Goal: Task Accomplishment & Management: Use online tool/utility

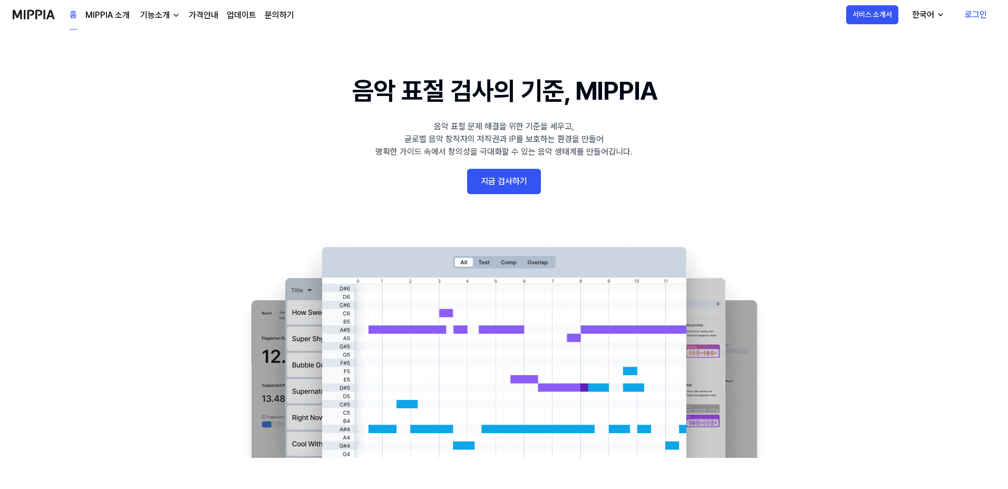
click at [473, 168] on 배너 "음악 표절 검사의 기준, MIPPIA 음악 표절 문제 해결을 위한 기준을 세우고, 글로벌 음악 창작자의 저작권과 IP를 보호하는 환경을 만들어…" at bounding box center [503, 265] width 759 height 386
click at [496, 180] on link "지금 검사하기" at bounding box center [504, 181] width 74 height 25
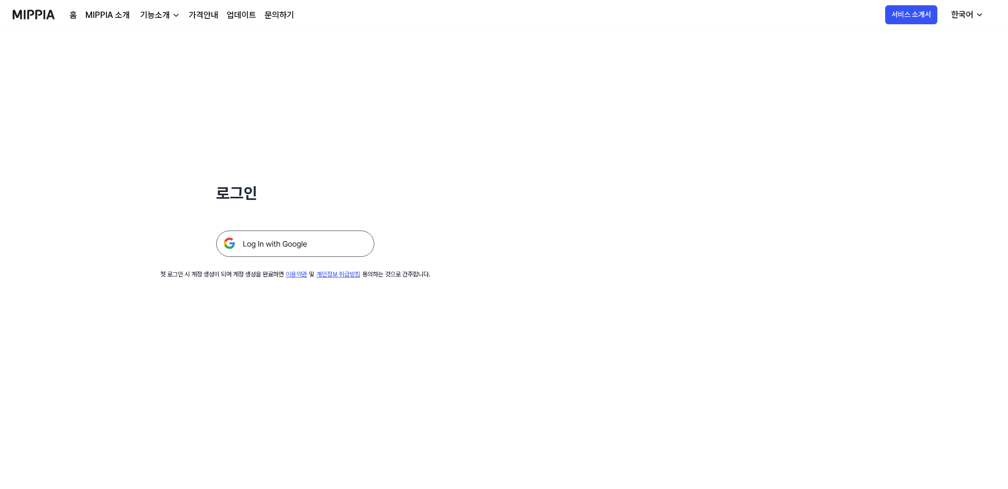
click at [265, 243] on img at bounding box center [295, 243] width 158 height 26
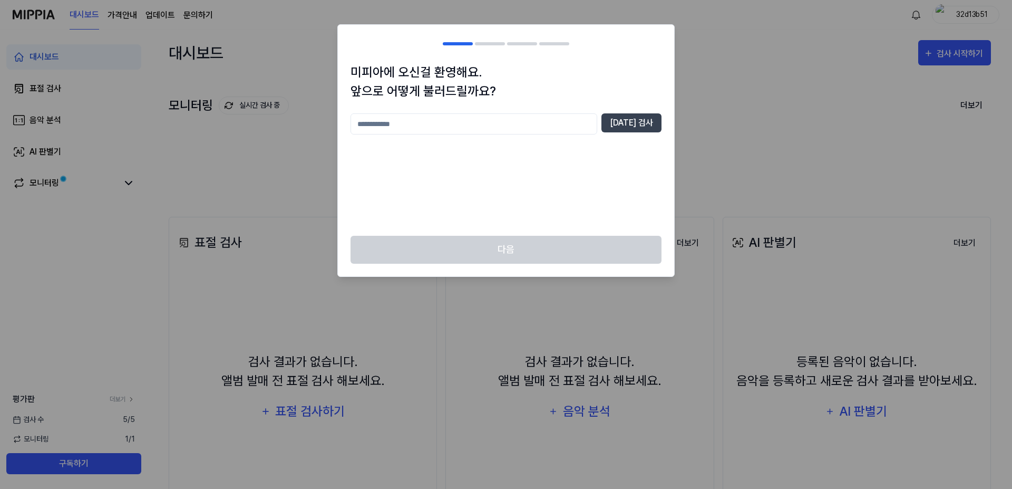
click at [573, 132] on input "text" at bounding box center [474, 123] width 247 height 21
type input "***"
click at [664, 124] on div "미피아에 오신걸 환영해요. 앞으로 어떻게 불러드릴까요? *** 중복 검사" at bounding box center [506, 149] width 336 height 173
click at [660, 124] on button "중복 검사" at bounding box center [632, 122] width 60 height 19
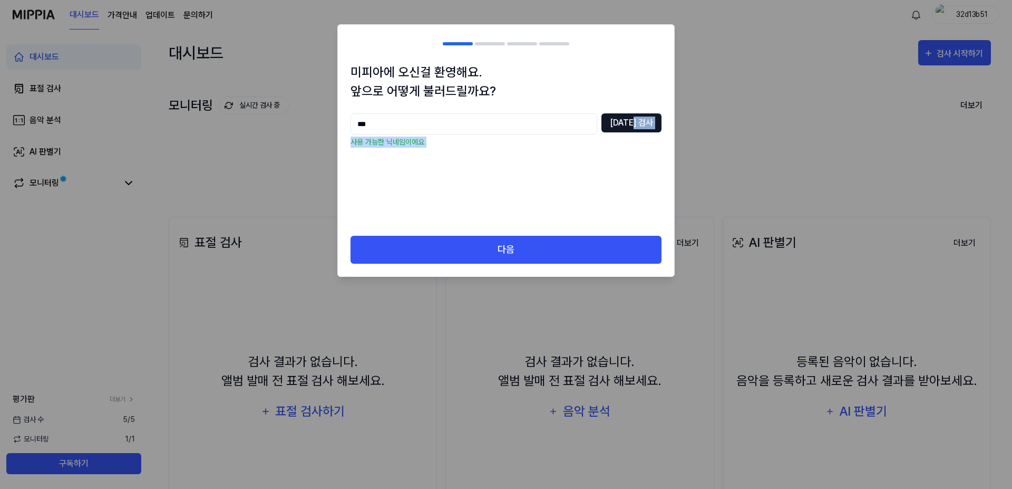
click at [660, 124] on button "중복 검사" at bounding box center [632, 122] width 60 height 19
click at [497, 132] on input "***" at bounding box center [474, 123] width 247 height 21
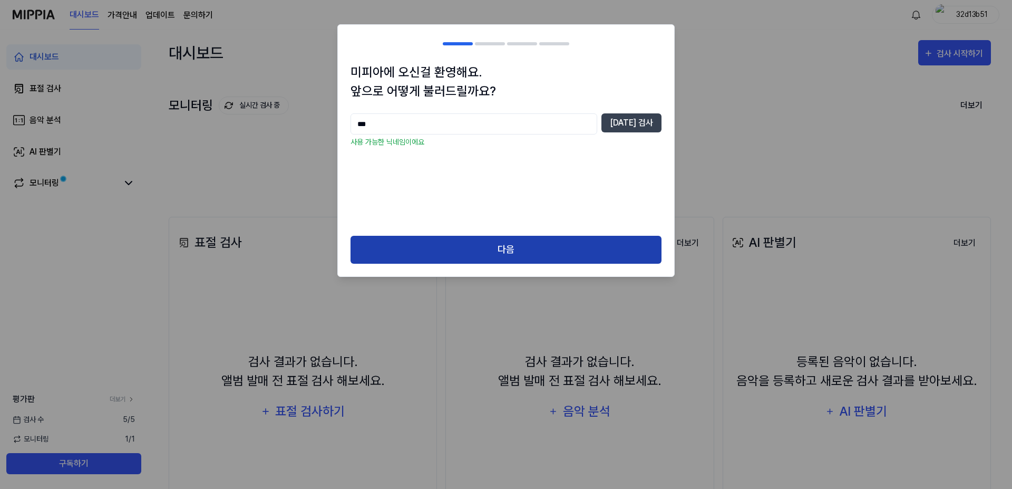
click at [496, 246] on button "다음" at bounding box center [506, 250] width 311 height 28
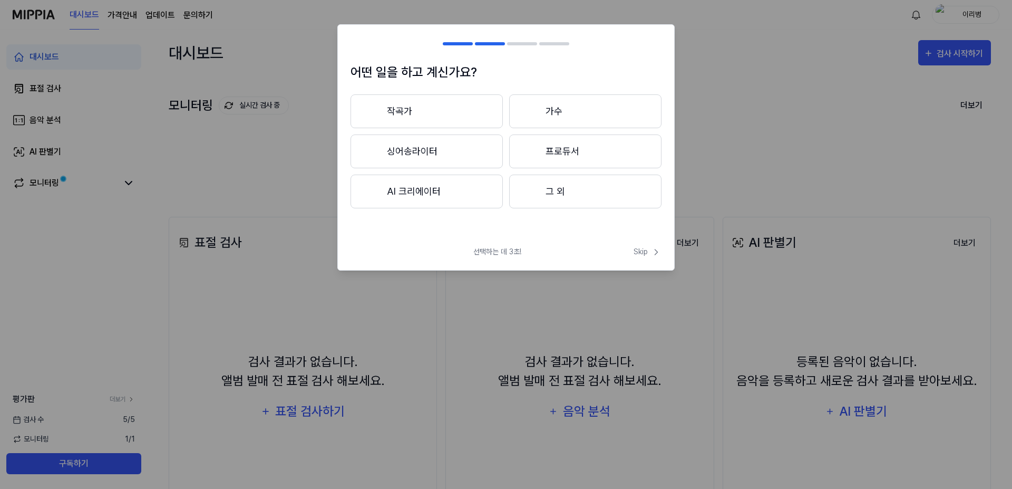
click at [436, 105] on button "작곡가" at bounding box center [427, 111] width 152 height 34
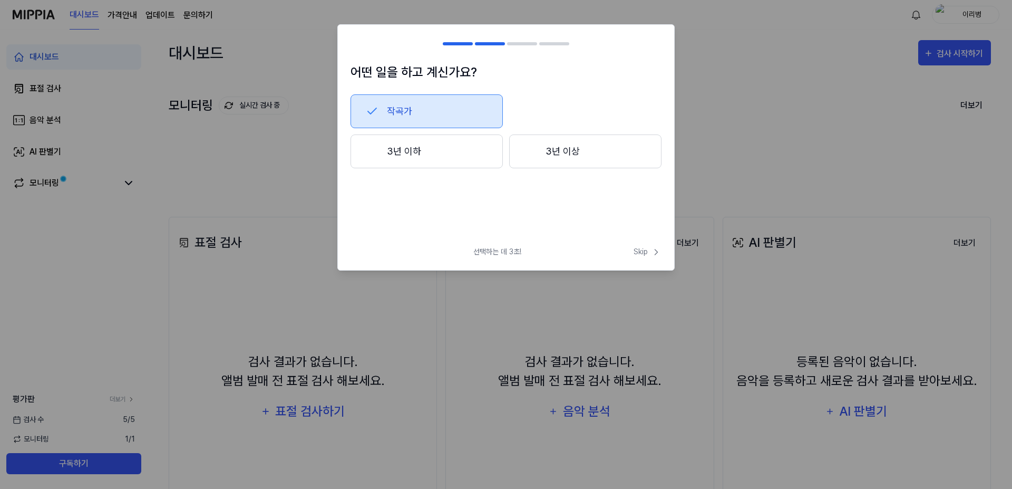
click at [429, 154] on button "3년 이하" at bounding box center [427, 151] width 152 height 34
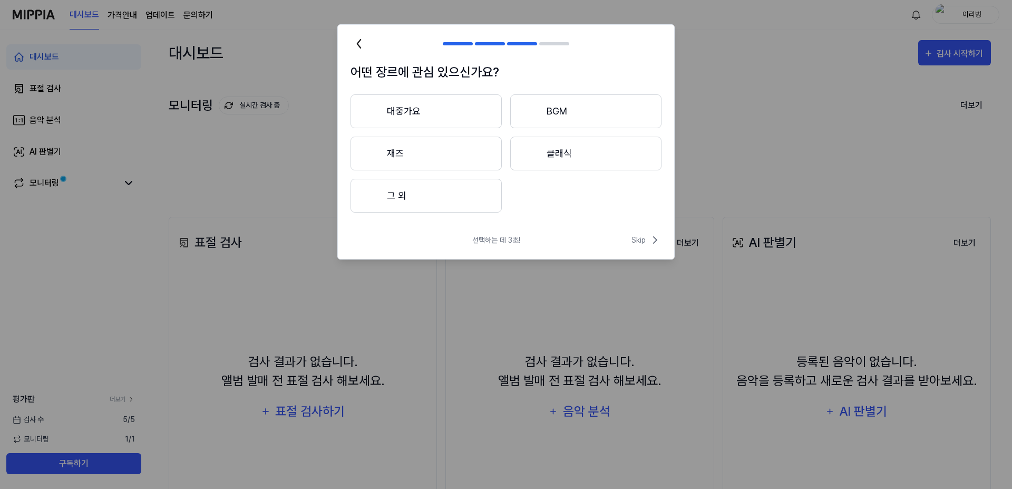
click at [416, 191] on button "그 외" at bounding box center [426, 196] width 151 height 34
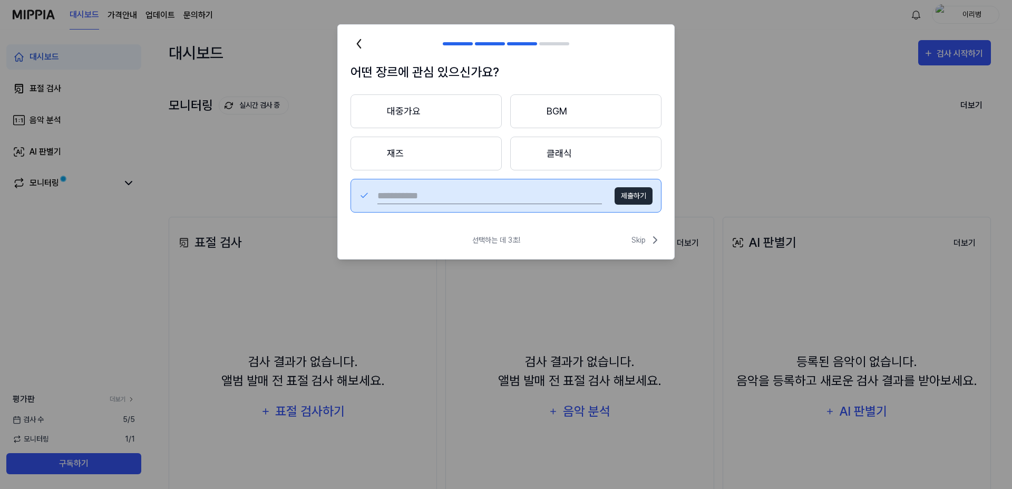
click at [577, 107] on button "BGM" at bounding box center [585, 111] width 151 height 34
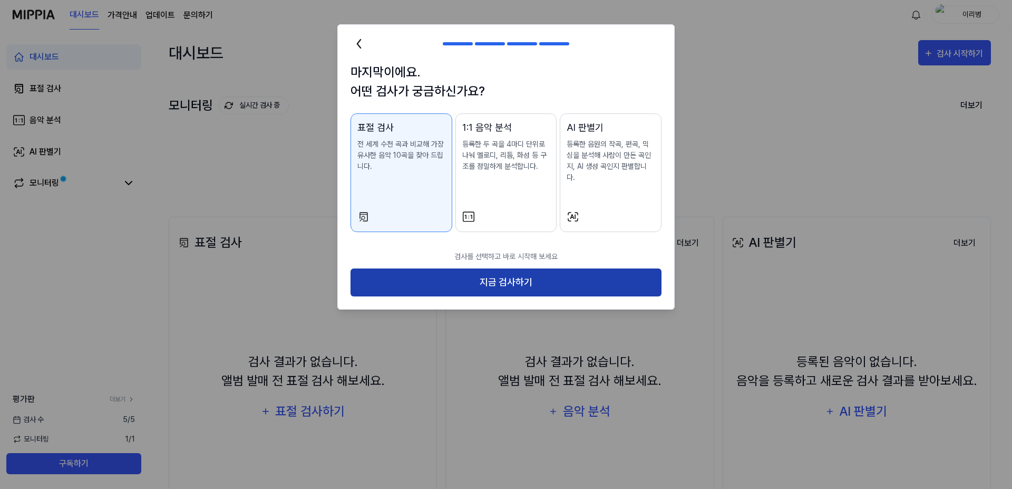
click at [485, 277] on button "지금 검사하기" at bounding box center [506, 282] width 311 height 28
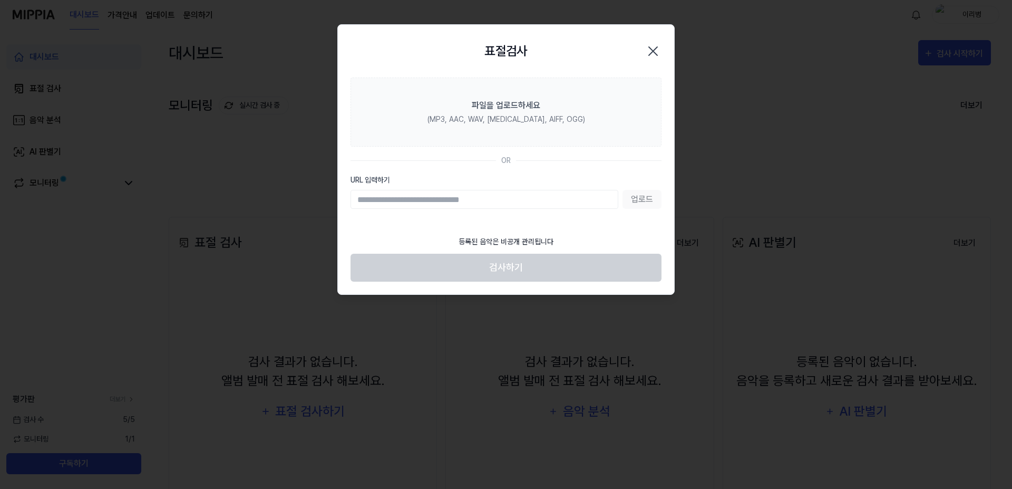
click at [433, 196] on input "URL 입력하기" at bounding box center [485, 199] width 268 height 19
click at [359, 238] on footer "등록된 음악은 비공개 관리됩니다 검사하기" at bounding box center [506, 256] width 311 height 52
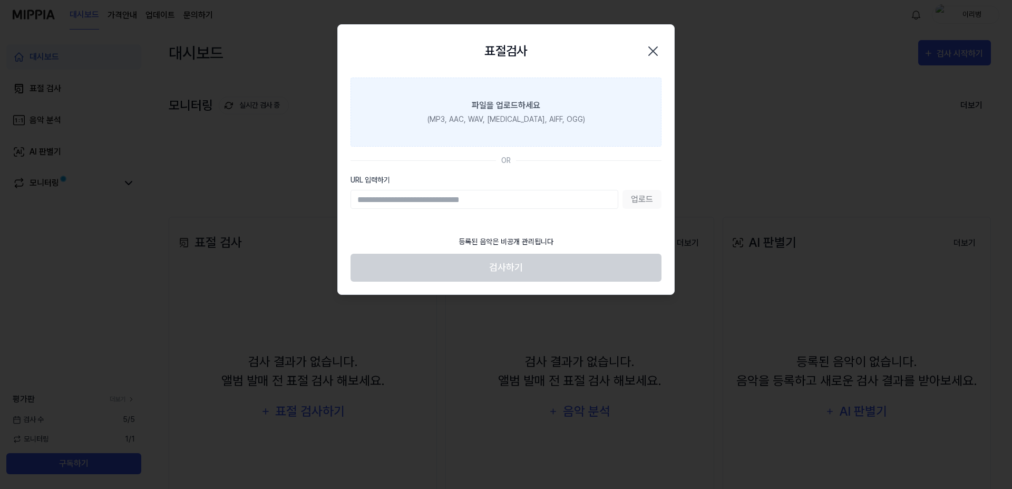
click at [483, 109] on div "파일을 업로드하세요" at bounding box center [506, 105] width 69 height 13
click at [0, 0] on input "파일을 업로드하세요 (MP3, AAC, WAV, FLAC, AIFF, OGG)" at bounding box center [0, 0] width 0 height 0
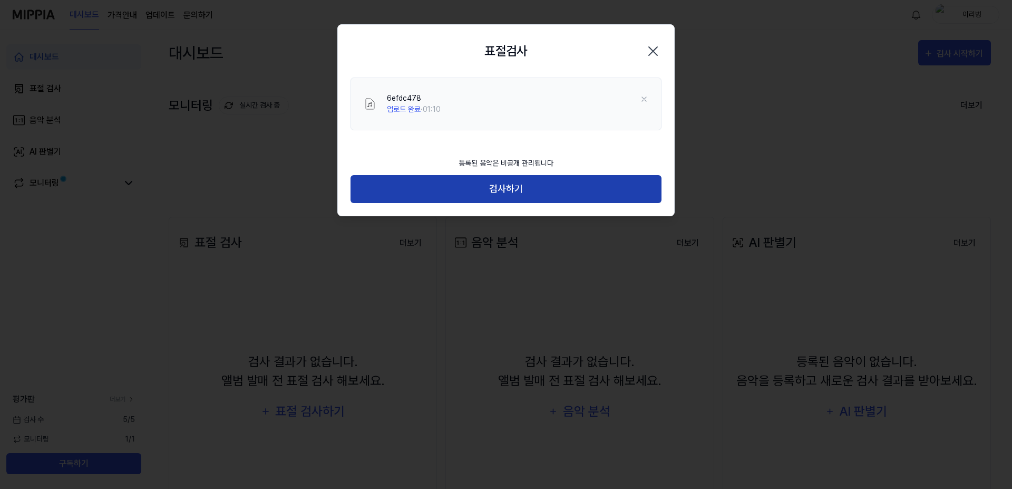
click at [484, 191] on button "검사하기" at bounding box center [506, 189] width 311 height 28
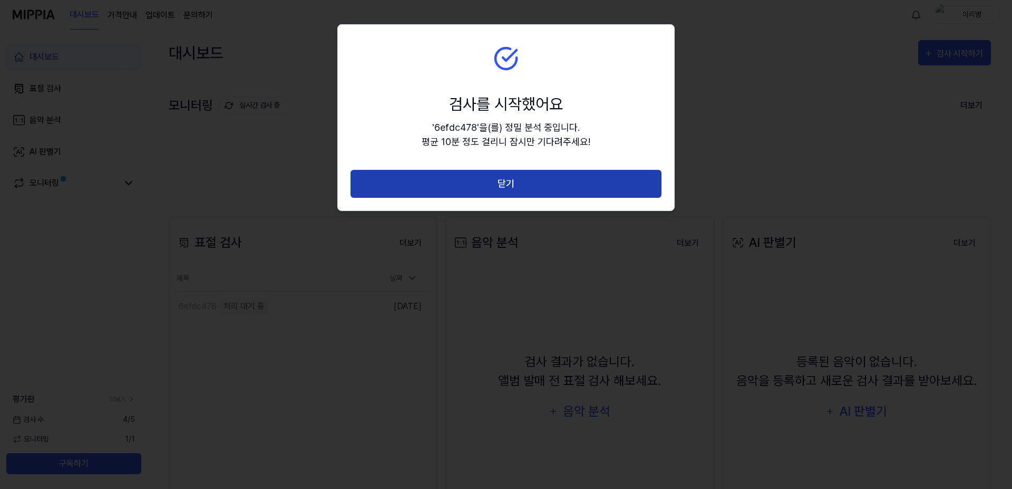
click at [501, 179] on button "닫기" at bounding box center [506, 184] width 311 height 28
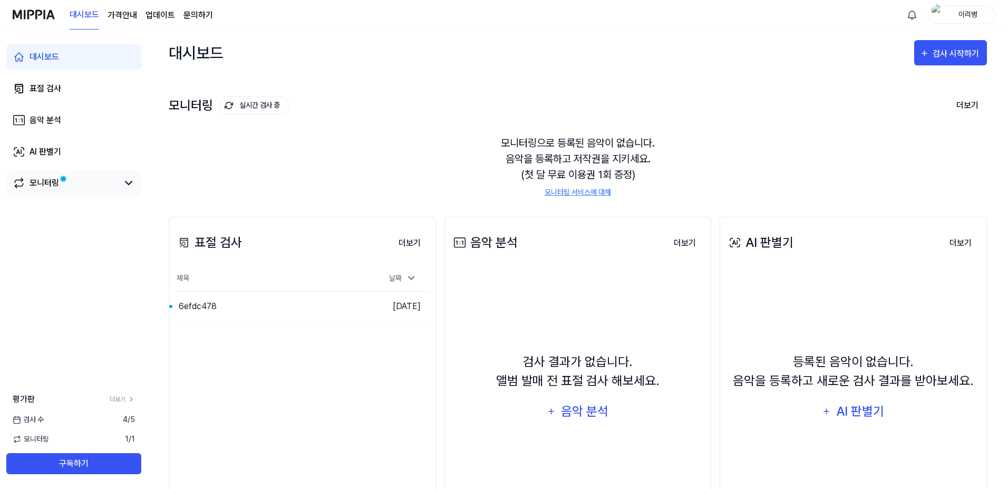
click at [132, 190] on div "모니터링" at bounding box center [73, 183] width 135 height 25
click at [86, 188] on div "모니터링" at bounding box center [73, 183] width 135 height 25
click at [66, 187] on link "모니터링" at bounding box center [65, 183] width 105 height 13
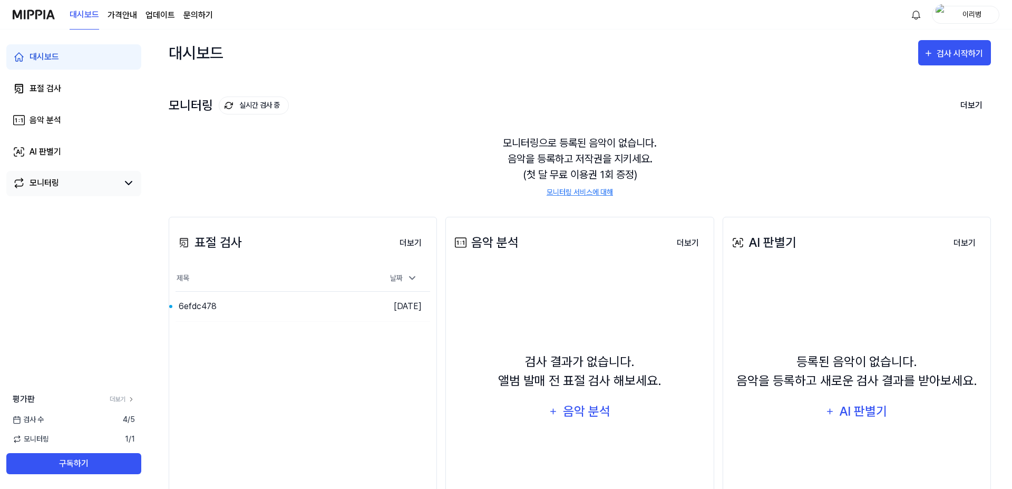
click at [66, 187] on link "모니터링" at bounding box center [65, 183] width 105 height 13
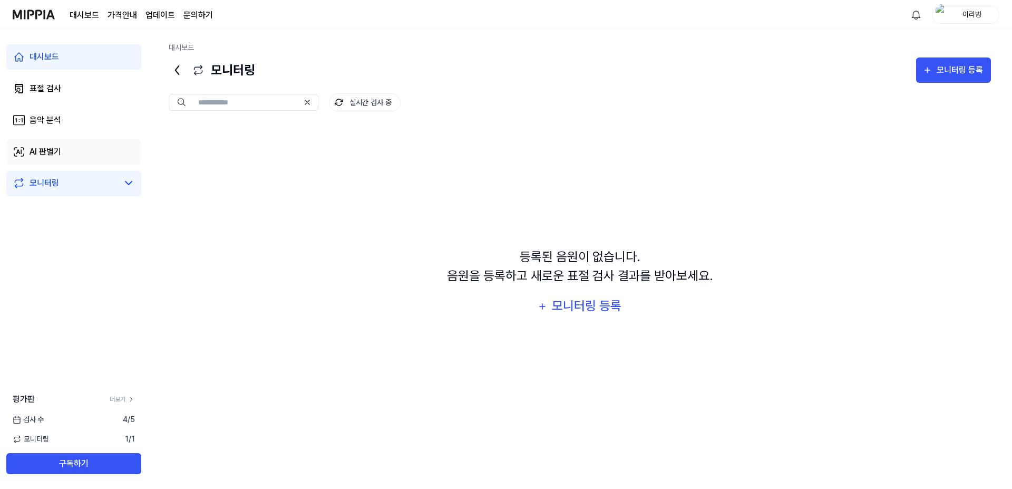
click at [105, 159] on link "AI 판별기" at bounding box center [73, 151] width 135 height 25
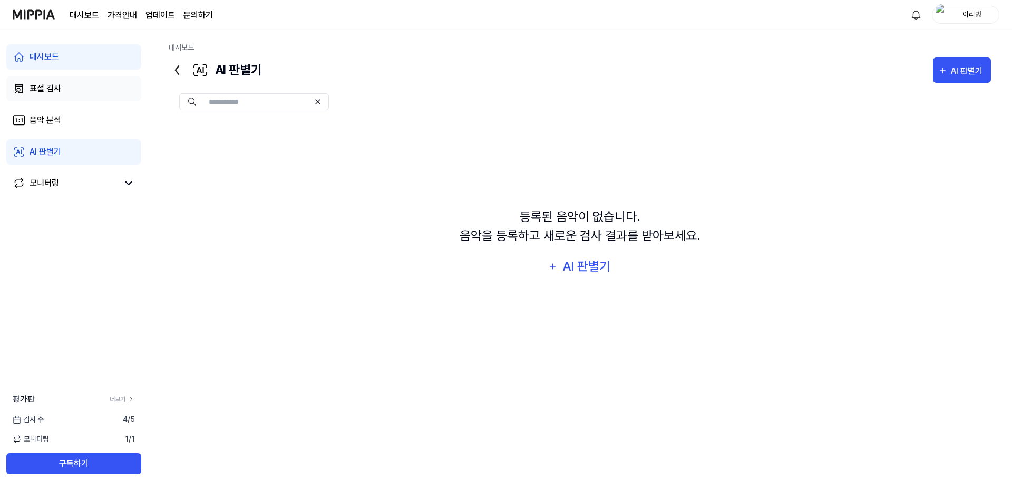
click at [80, 88] on link "표절 검사" at bounding box center [73, 88] width 135 height 25
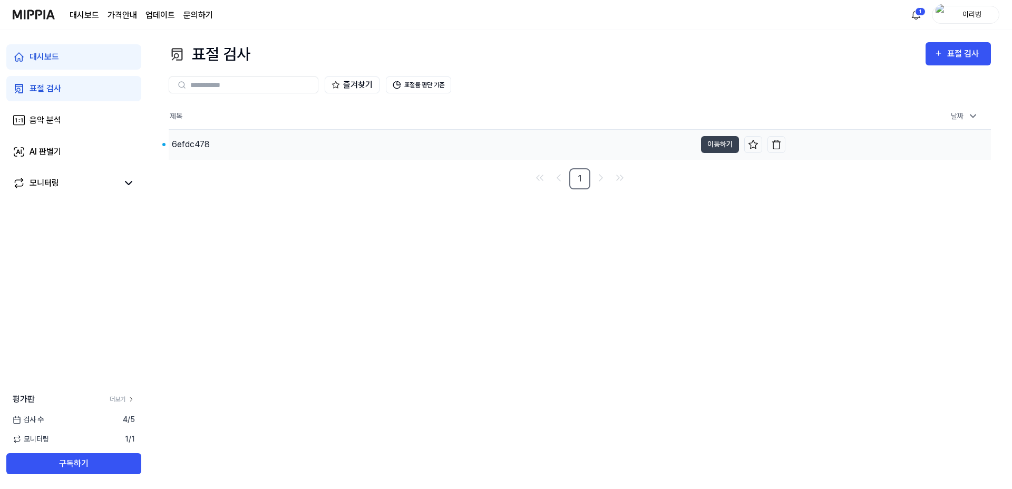
click at [412, 157] on div "6efdc478" at bounding box center [432, 145] width 527 height 30
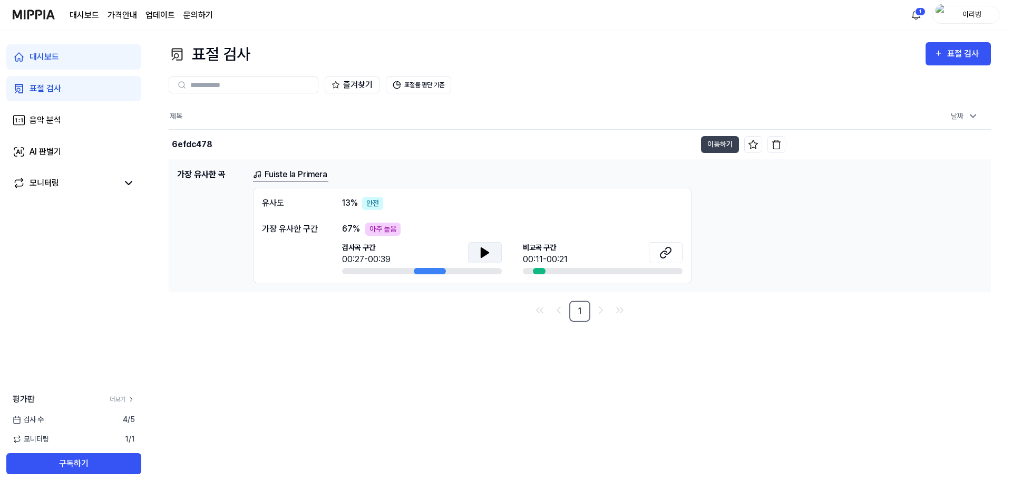
click at [482, 251] on icon at bounding box center [484, 252] width 7 height 9
click at [719, 485] on div "표절 검사 표절 검사 표절 검사 음악 분석 AI 판별기 즐겨찾기 표절률 판단 기준 제목 날짜 6efdc478 이동하기 2025.08.30 오후…" at bounding box center [580, 259] width 865 height 459
click at [473, 244] on button at bounding box center [485, 252] width 34 height 21
click at [481, 244] on button at bounding box center [485, 252] width 34 height 21
click at [660, 253] on icon at bounding box center [666, 252] width 13 height 13
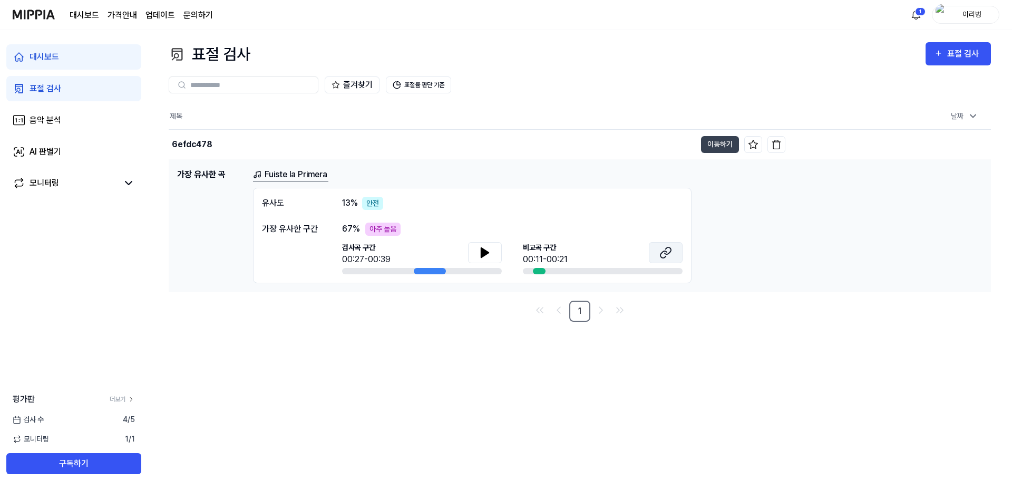
click at [657, 250] on button at bounding box center [666, 252] width 34 height 21
click at [491, 248] on button at bounding box center [485, 252] width 34 height 21
click at [122, 180] on icon at bounding box center [128, 183] width 13 height 13
click at [63, 89] on link "표절 검사" at bounding box center [73, 88] width 135 height 25
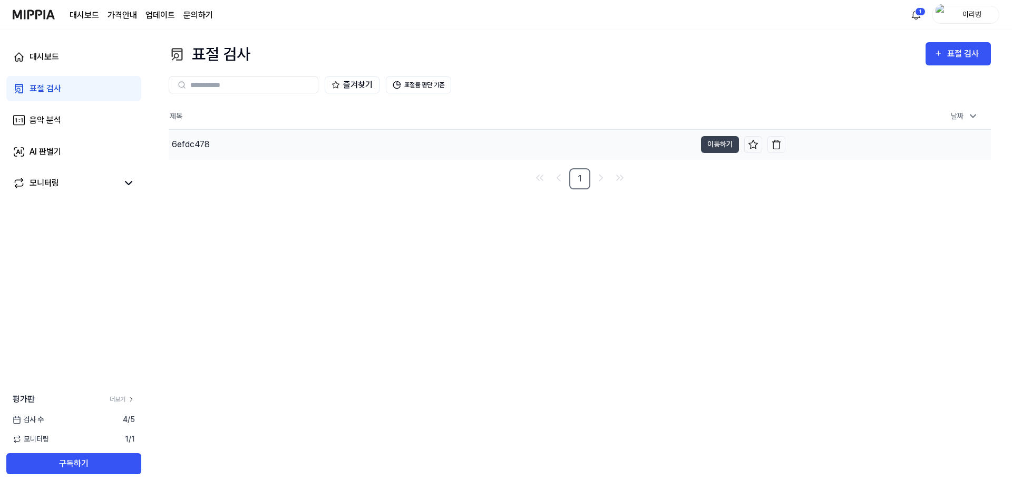
click at [419, 150] on div "6efdc478" at bounding box center [432, 145] width 527 height 30
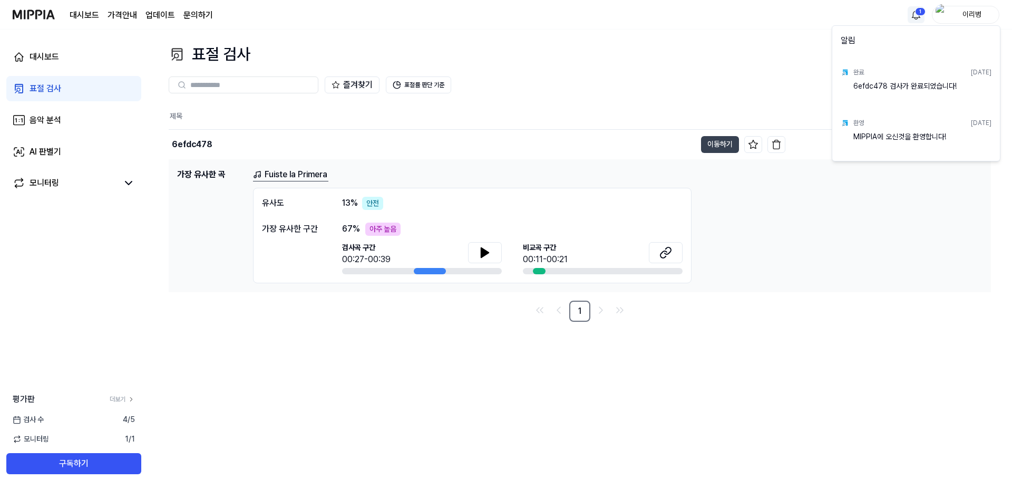
click at [909, 18] on html "대시보드 가격안내 업데이트 문의하기 1 이리벙 대시보드 표절 검사 음악 분석 AI 판별기 모니터링 평가판 더보기 검사 수 4 / 5 모니터링 …" at bounding box center [506, 244] width 1012 height 489
click at [764, 61] on html "대시보드 가격안내 업데이트 문의하기 이리벙 대시보드 표절 검사 음악 분석 AI 판별기 모니터링 평가판 더보기 검사 수 4 / 5 모니터링 1 …" at bounding box center [506, 244] width 1012 height 489
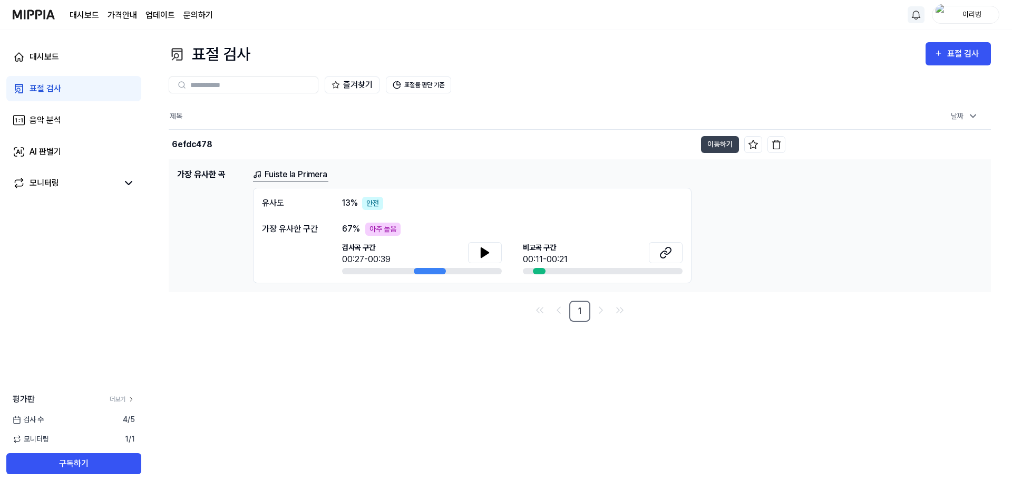
click at [5, 146] on div "대시보드 표절 검사 음악 분석 AI 판별기 모니터링" at bounding box center [74, 120] width 148 height 181
click at [33, 122] on div "음악 분석" at bounding box center [46, 120] width 32 height 13
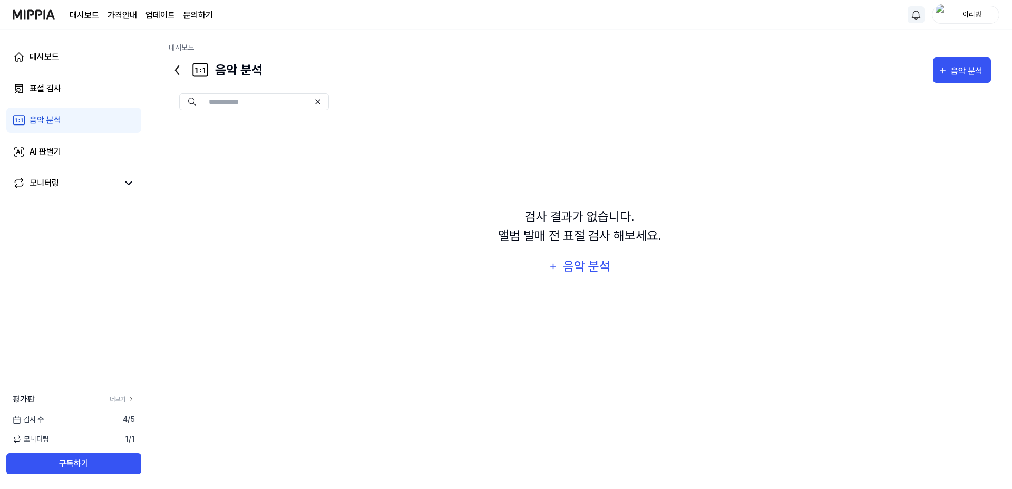
click at [33, 138] on div "대시보드 표절 검사 음악 분석 AI 판별기 모니터링" at bounding box center [74, 120] width 148 height 181
click at [34, 140] on link "AI 판별기" at bounding box center [73, 151] width 135 height 25
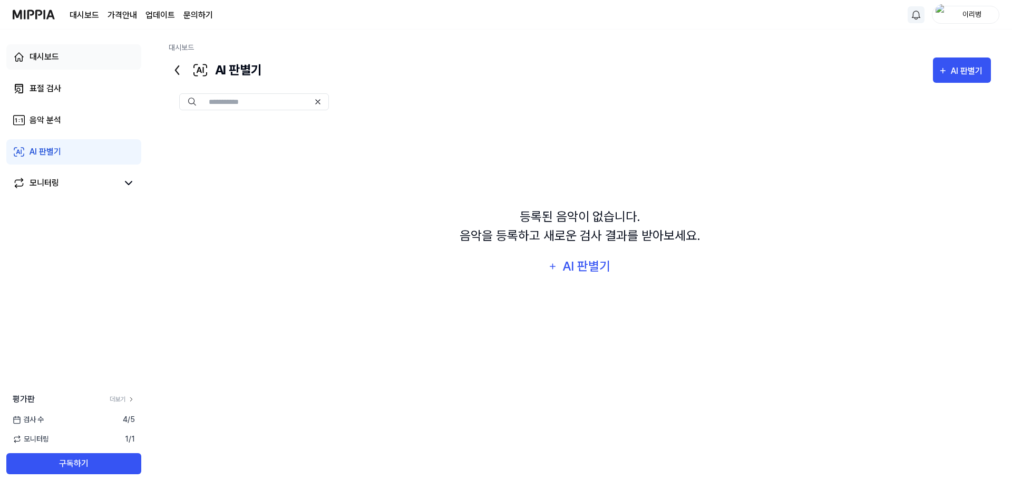
click at [62, 54] on link "대시보드" at bounding box center [73, 56] width 135 height 25
